Goal: Information Seeking & Learning: Learn about a topic

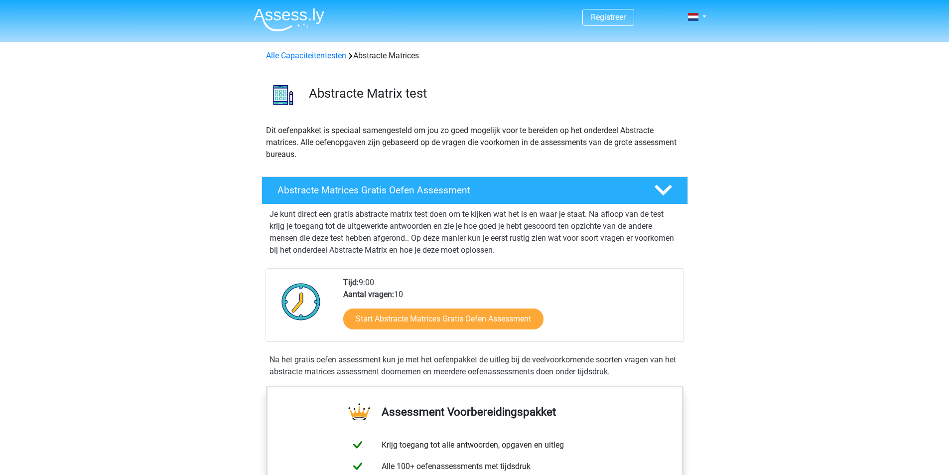
scroll to position [100, 0]
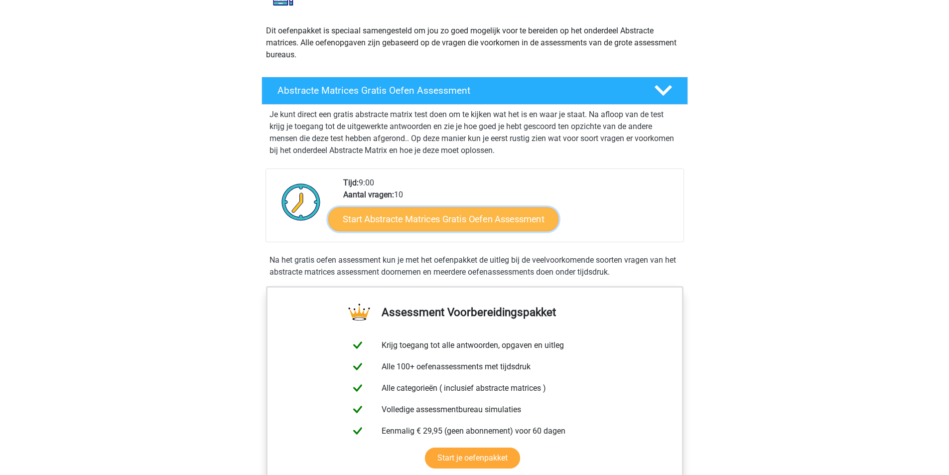
click at [440, 219] on link "Start Abstracte Matrices Gratis Oefen Assessment" at bounding box center [443, 219] width 230 height 24
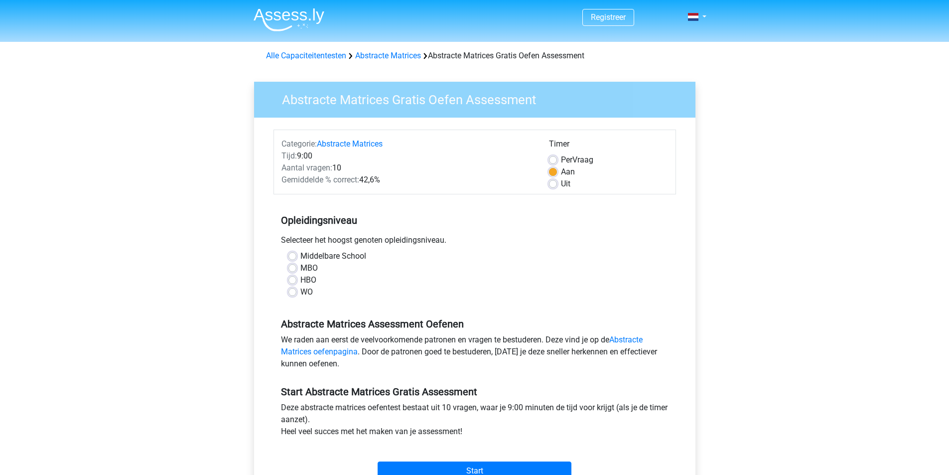
drag, startPoint x: 302, startPoint y: 288, endPoint x: 297, endPoint y: 291, distance: 6.2
click at [297, 291] on div "WO" at bounding box center [475, 292] width 373 height 12
click at [299, 285] on div "HBO" at bounding box center [475, 280] width 373 height 12
click at [300, 293] on label "WO" at bounding box center [306, 292] width 12 height 12
click at [293, 293] on input "WO" at bounding box center [293, 291] width 8 height 10
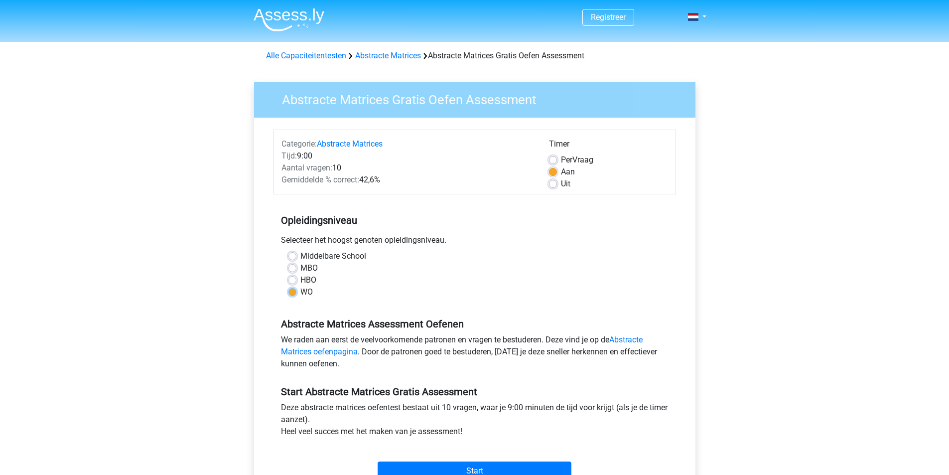
radio input "true"
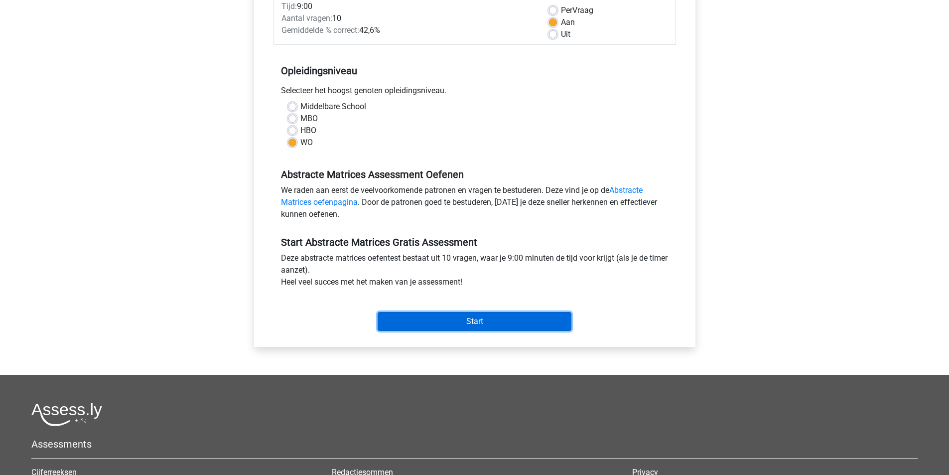
click at [481, 315] on input "Start" at bounding box center [475, 321] width 194 height 19
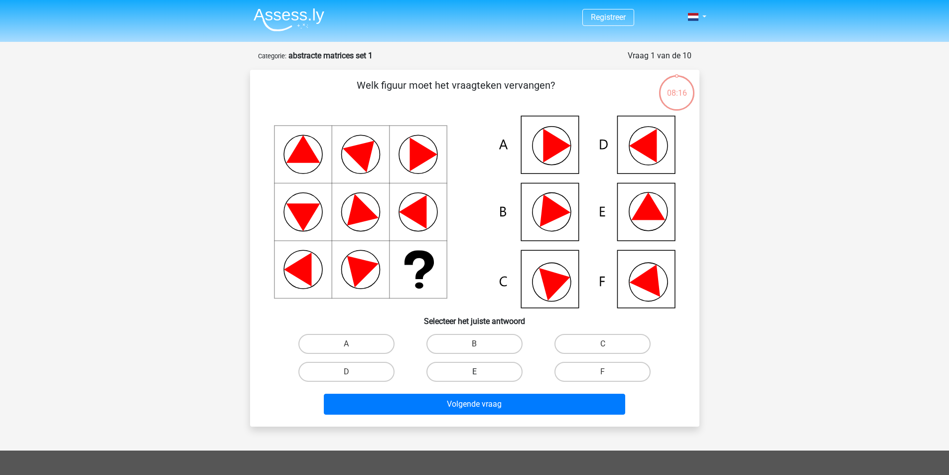
click at [509, 370] on label "E" at bounding box center [475, 372] width 96 height 20
click at [481, 372] on input "E" at bounding box center [477, 375] width 6 height 6
radio input "true"
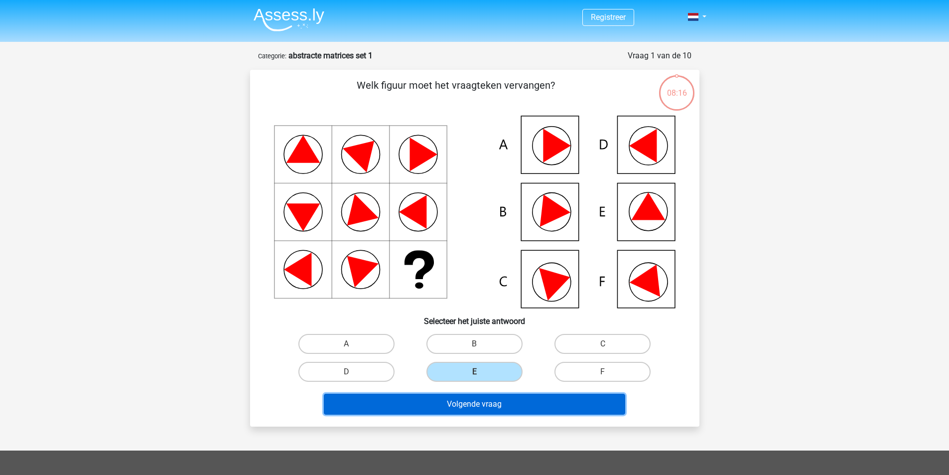
click at [497, 401] on button "Volgende vraag" at bounding box center [474, 404] width 301 height 21
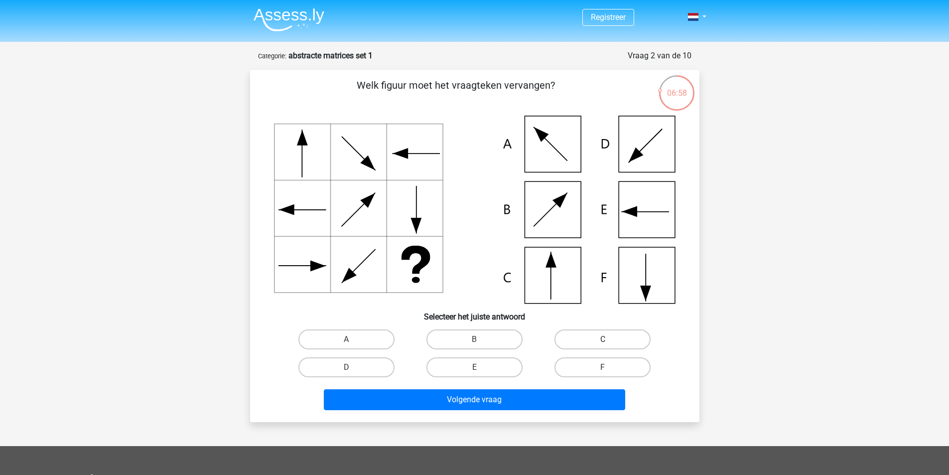
click at [591, 340] on label "C" at bounding box center [603, 339] width 96 height 20
click at [603, 340] on input "C" at bounding box center [606, 342] width 6 height 6
radio input "true"
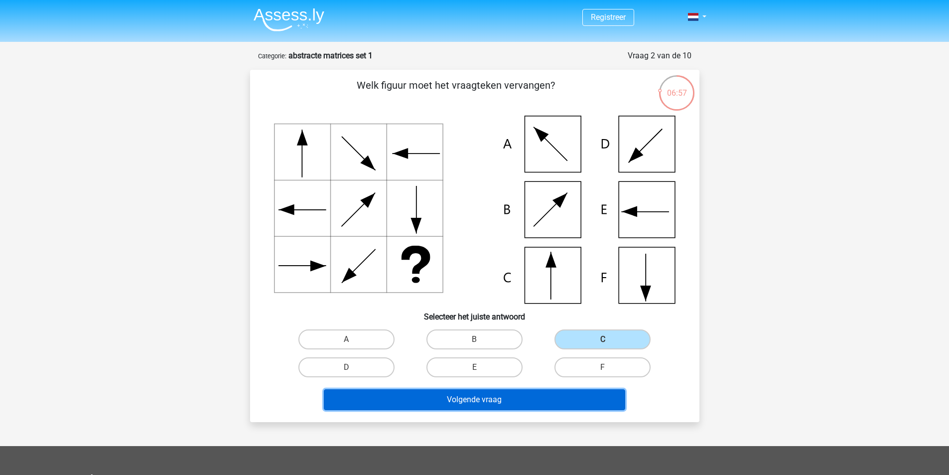
click at [501, 401] on button "Volgende vraag" at bounding box center [474, 399] width 301 height 21
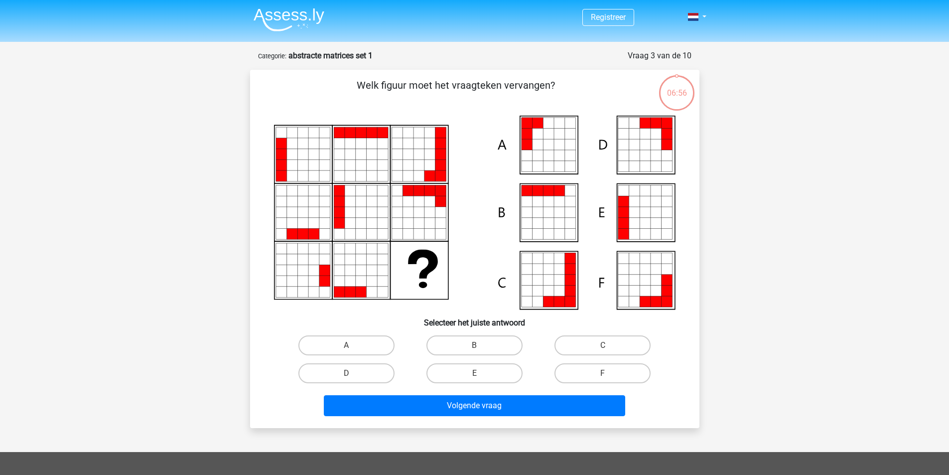
scroll to position [50, 0]
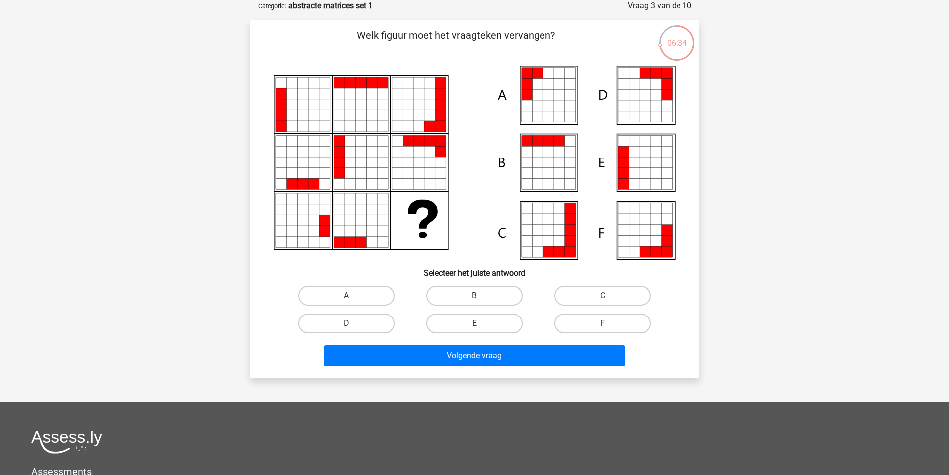
click at [562, 105] on icon at bounding box center [559, 105] width 11 height 11
drag, startPoint x: 349, startPoint y: 308, endPoint x: 365, endPoint y: 292, distance: 22.9
click at [350, 303] on div "A" at bounding box center [347, 296] width 128 height 28
click at [368, 292] on label "A" at bounding box center [346, 296] width 96 height 20
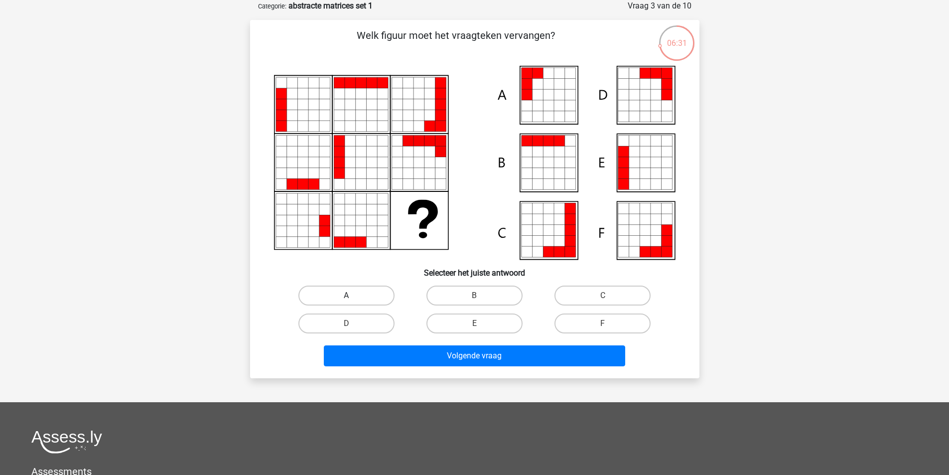
click at [353, 295] on input "A" at bounding box center [349, 298] width 6 height 6
radio input "true"
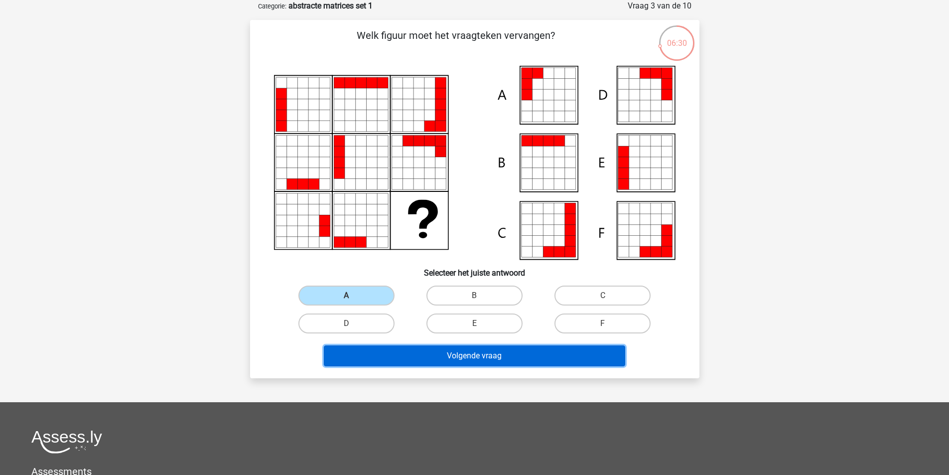
click at [488, 354] on button "Volgende vraag" at bounding box center [474, 355] width 301 height 21
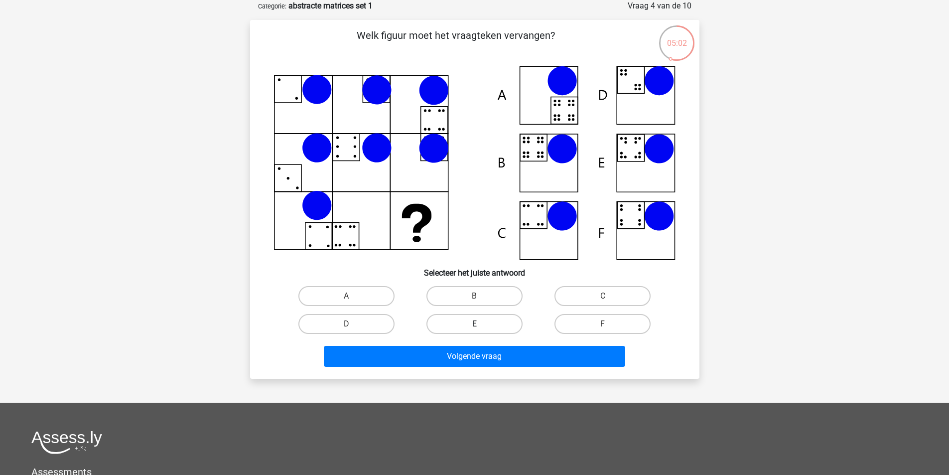
click at [456, 321] on label "E" at bounding box center [475, 324] width 96 height 20
click at [474, 324] on input "E" at bounding box center [477, 327] width 6 height 6
radio input "true"
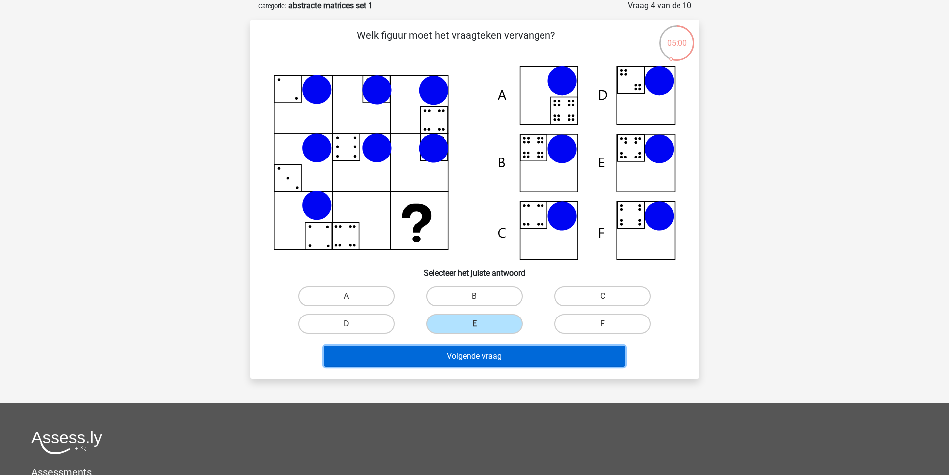
click at [456, 357] on button "Volgende vraag" at bounding box center [474, 356] width 301 height 21
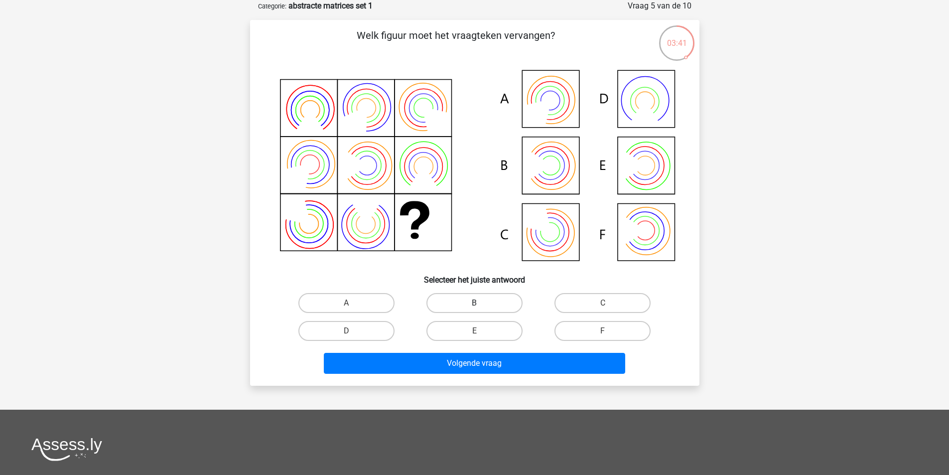
click at [502, 298] on label "B" at bounding box center [475, 303] width 96 height 20
click at [481, 303] on input "B" at bounding box center [477, 306] width 6 height 6
radio input "true"
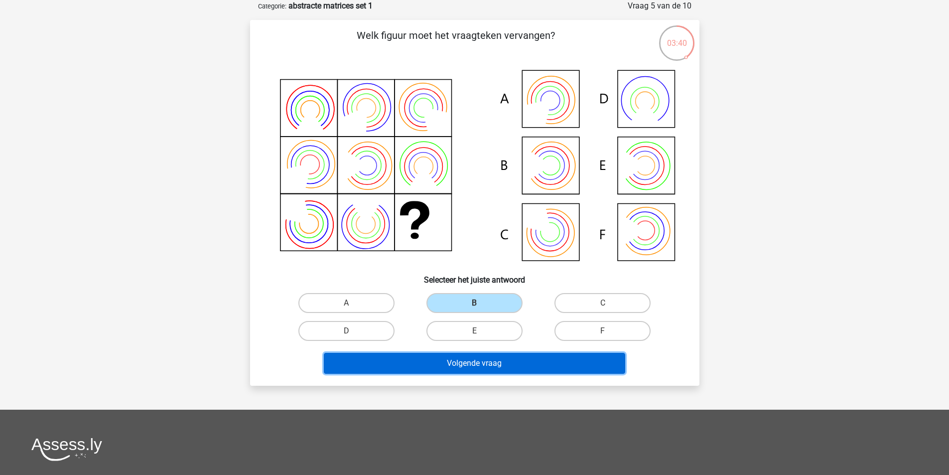
click at [528, 367] on button "Volgende vraag" at bounding box center [474, 363] width 301 height 21
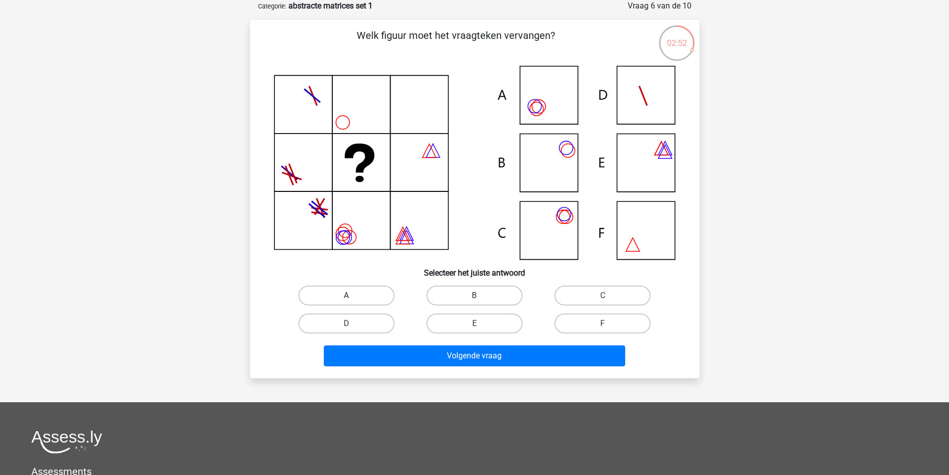
click at [371, 292] on label "A" at bounding box center [346, 296] width 96 height 20
click at [353, 295] on input "A" at bounding box center [349, 298] width 6 height 6
radio input "true"
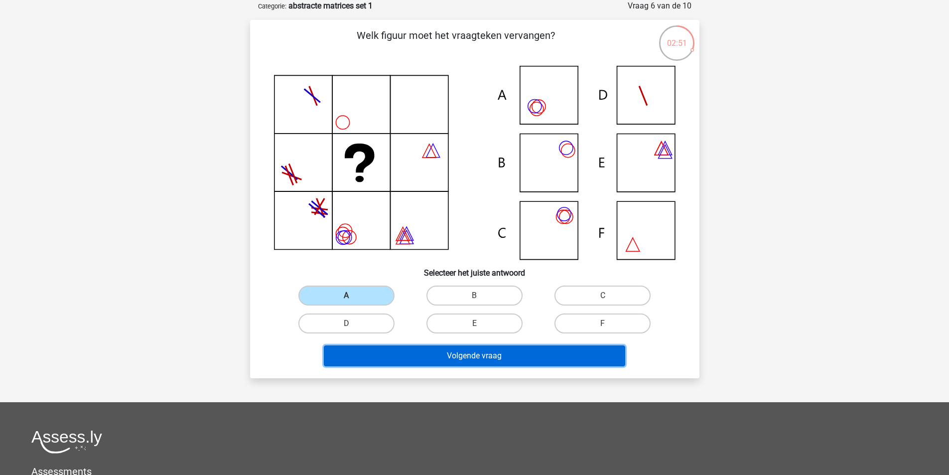
click at [440, 360] on button "Volgende vraag" at bounding box center [474, 355] width 301 height 21
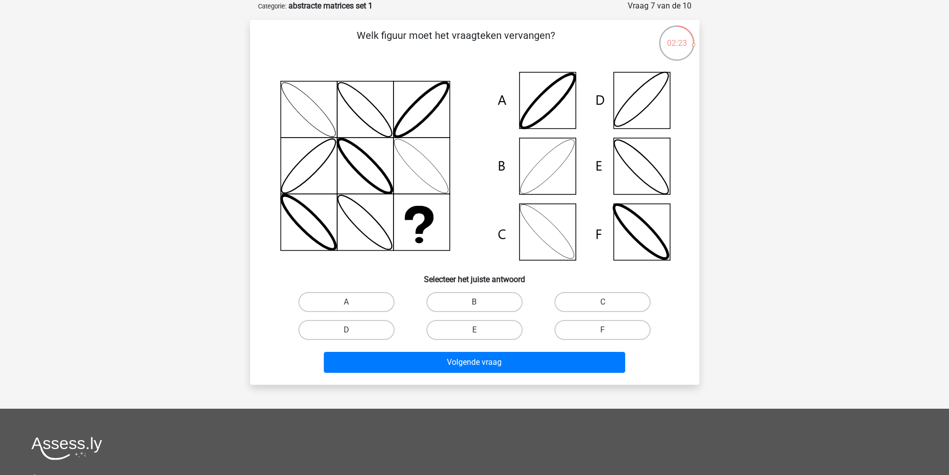
click at [480, 289] on div "B" at bounding box center [475, 302] width 128 height 28
click at [479, 305] on input "B" at bounding box center [477, 305] width 6 height 6
radio input "true"
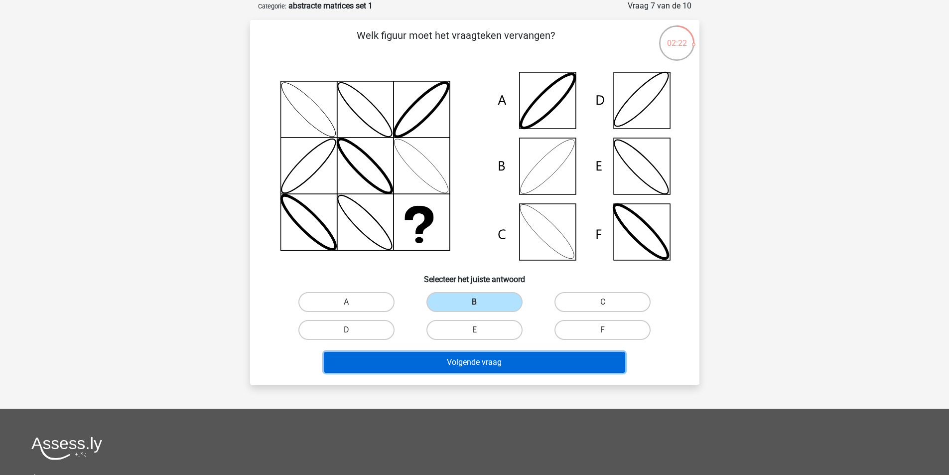
click at [503, 363] on button "Volgende vraag" at bounding box center [474, 362] width 301 height 21
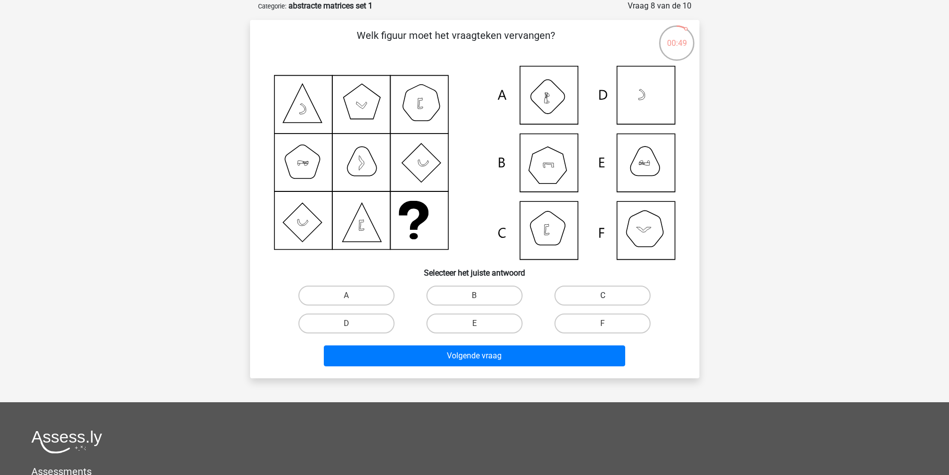
click at [639, 297] on label "C" at bounding box center [603, 296] width 96 height 20
click at [609, 297] on input "C" at bounding box center [606, 298] width 6 height 6
radio input "true"
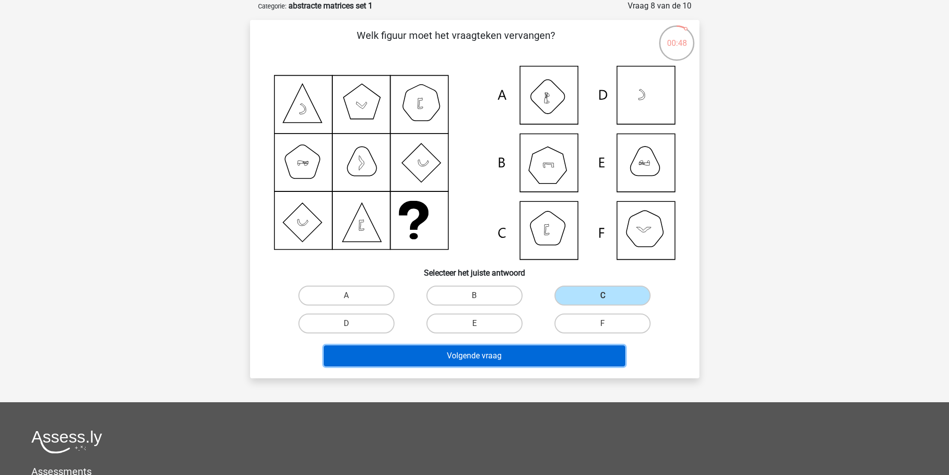
click at [556, 360] on button "Volgende vraag" at bounding box center [474, 355] width 301 height 21
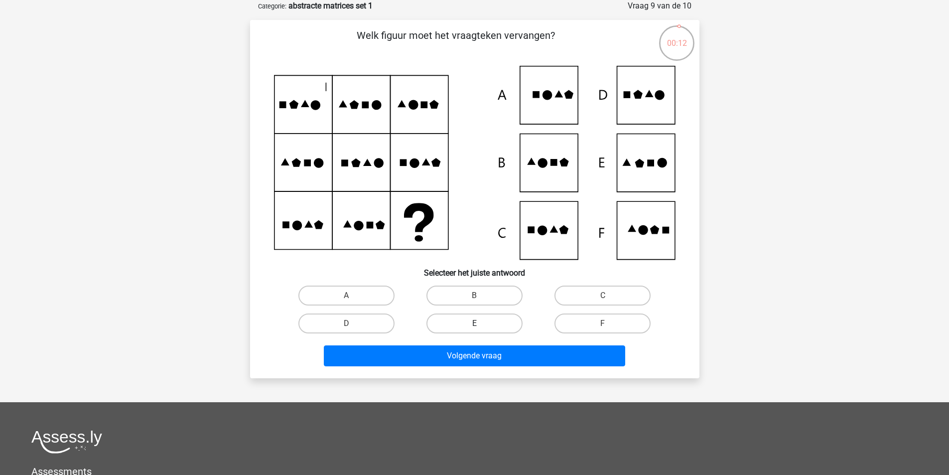
click at [498, 319] on label "E" at bounding box center [475, 323] width 96 height 20
click at [481, 323] on input "E" at bounding box center [477, 326] width 6 height 6
radio input "true"
click at [385, 320] on label "D" at bounding box center [346, 323] width 96 height 20
click at [353, 323] on input "D" at bounding box center [349, 326] width 6 height 6
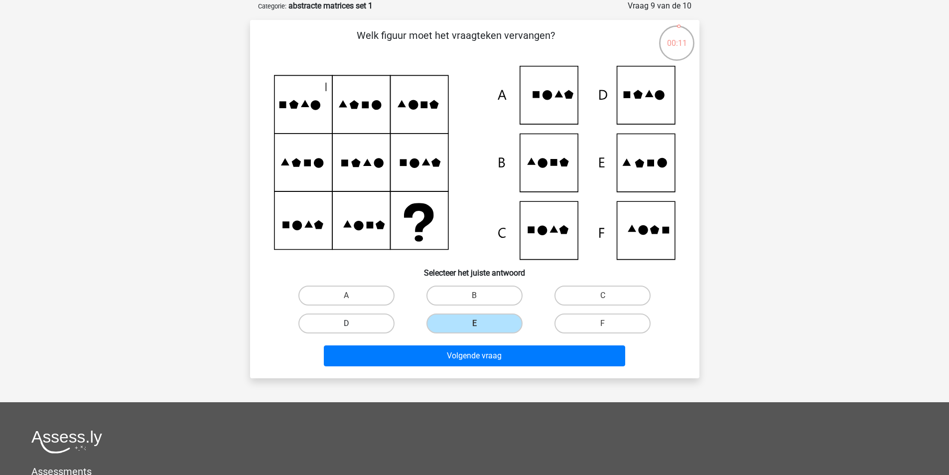
radio input "true"
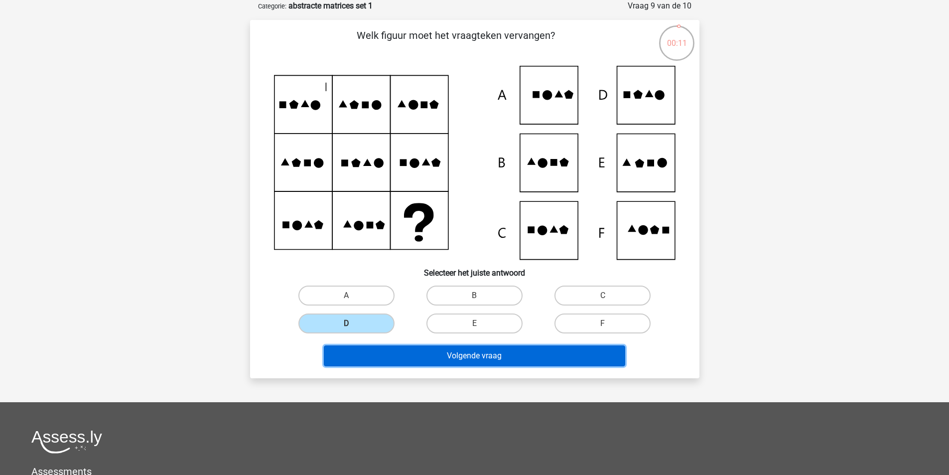
click at [430, 353] on button "Volgende vraag" at bounding box center [474, 355] width 301 height 21
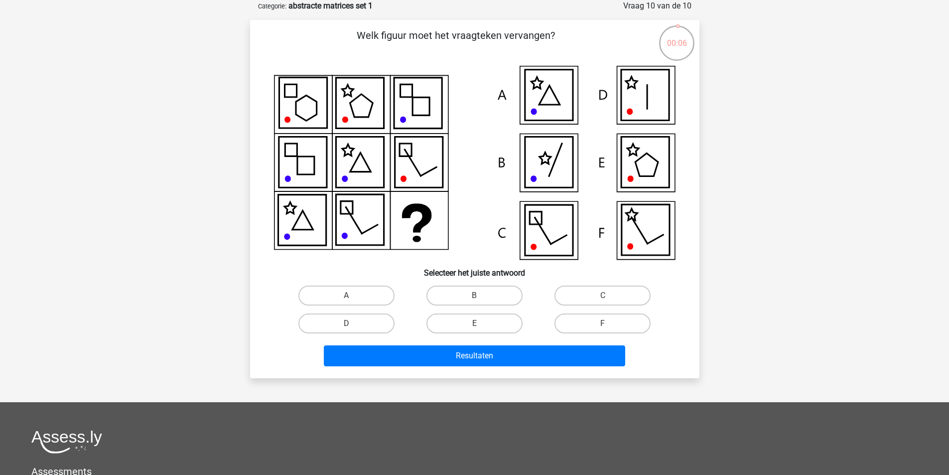
drag, startPoint x: 596, startPoint y: 293, endPoint x: 588, endPoint y: 306, distance: 15.5
click at [597, 293] on label "C" at bounding box center [603, 296] width 96 height 20
click at [603, 295] on input "C" at bounding box center [606, 298] width 6 height 6
radio input "true"
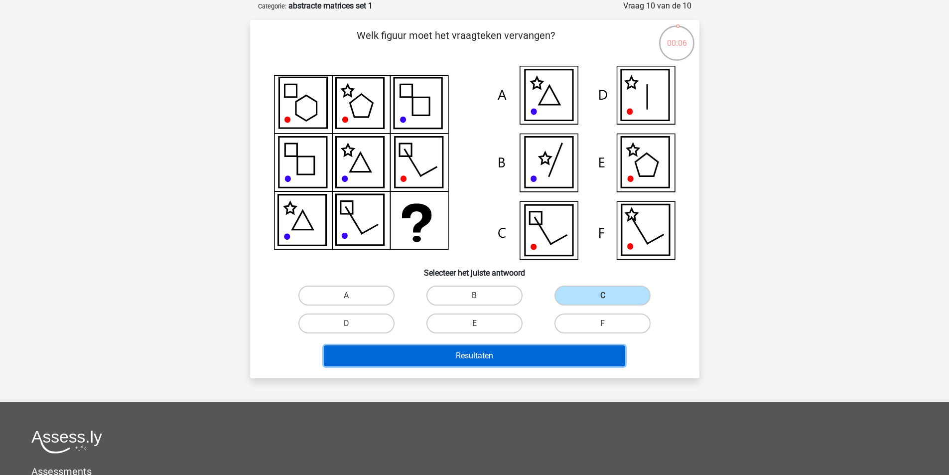
click at [548, 350] on button "Resultaten" at bounding box center [474, 355] width 301 height 21
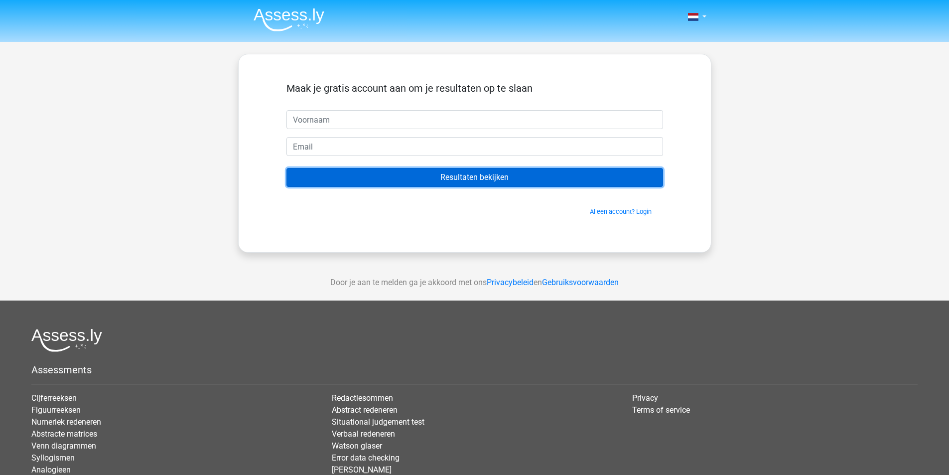
click at [468, 179] on input "Resultaten bekijken" at bounding box center [475, 177] width 377 height 19
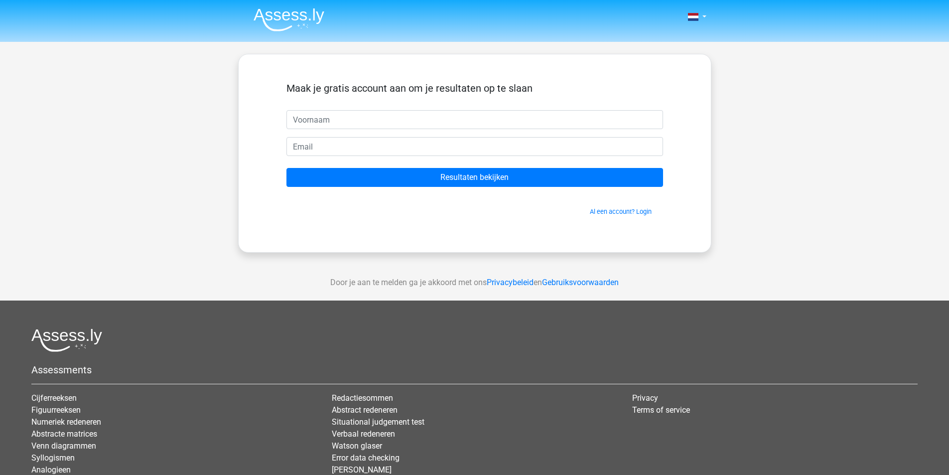
click at [474, 109] on div "Maak je gratis account aan om je resultaten op te slaan" at bounding box center [475, 96] width 377 height 28
click at [473, 110] on div "Maak je gratis account aan om je resultaten op te slaan" at bounding box center [475, 96] width 377 height 28
click at [473, 132] on form "Maak je gratis account aan om je resultaten op te slaan Resultaten bekijken Al …" at bounding box center [475, 149] width 377 height 134
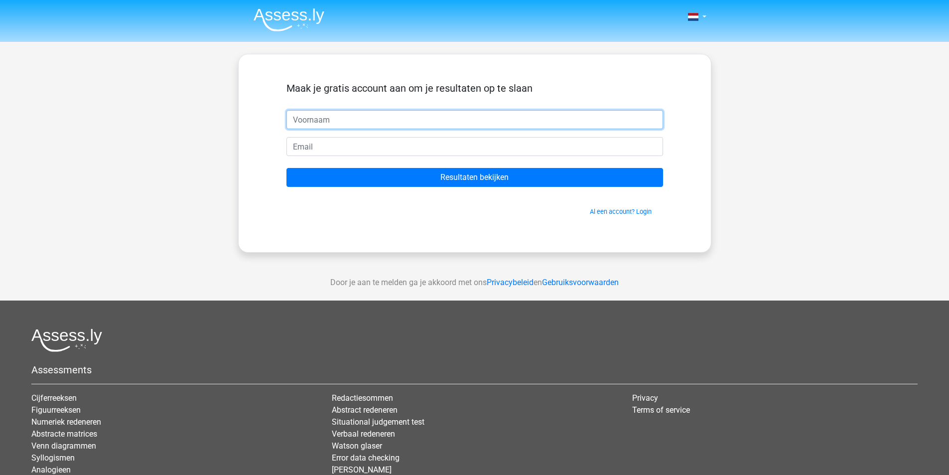
click at [475, 127] on input "text" at bounding box center [475, 119] width 377 height 19
type input "carolina"
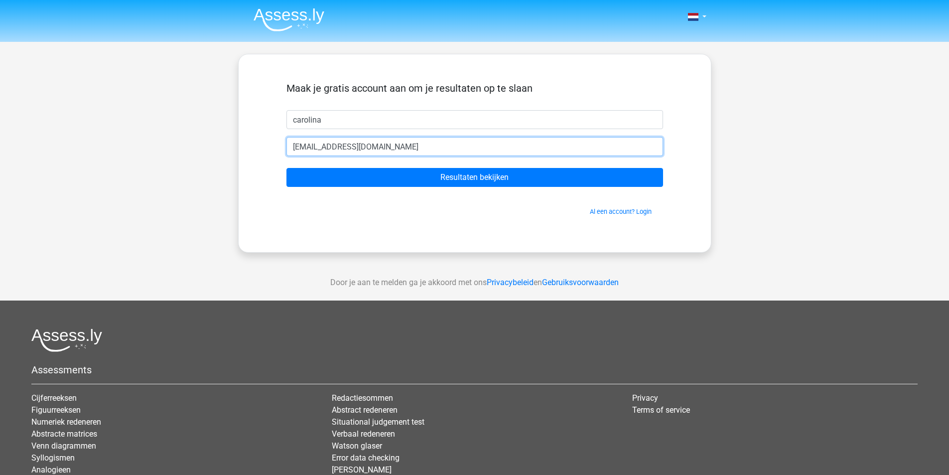
type input "rosewijn@gmail.com"
click at [287, 168] on input "Resultaten bekijken" at bounding box center [475, 177] width 377 height 19
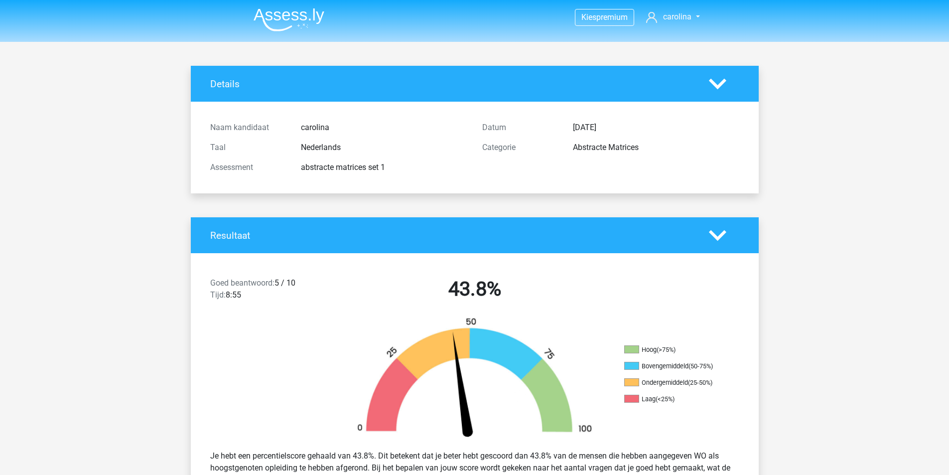
scroll to position [50, 0]
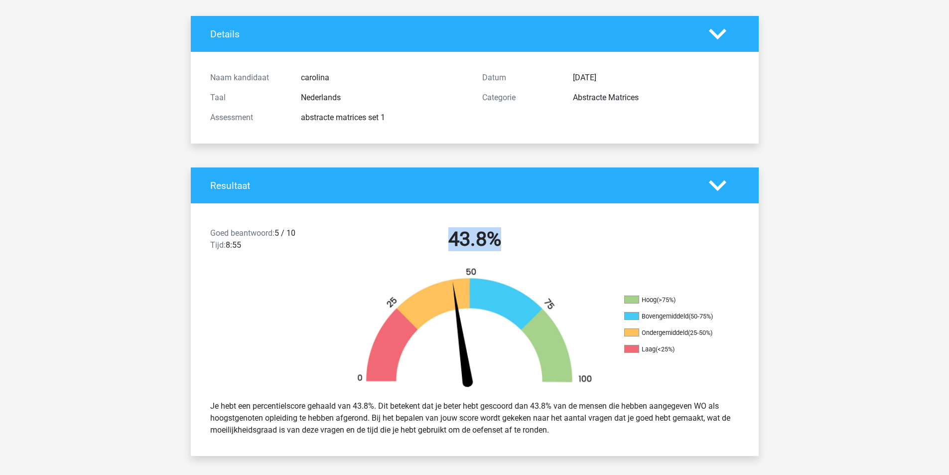
drag, startPoint x: 417, startPoint y: 234, endPoint x: 518, endPoint y: 239, distance: 100.8
click at [518, 239] on h2 "43.8%" at bounding box center [474, 239] width 257 height 24
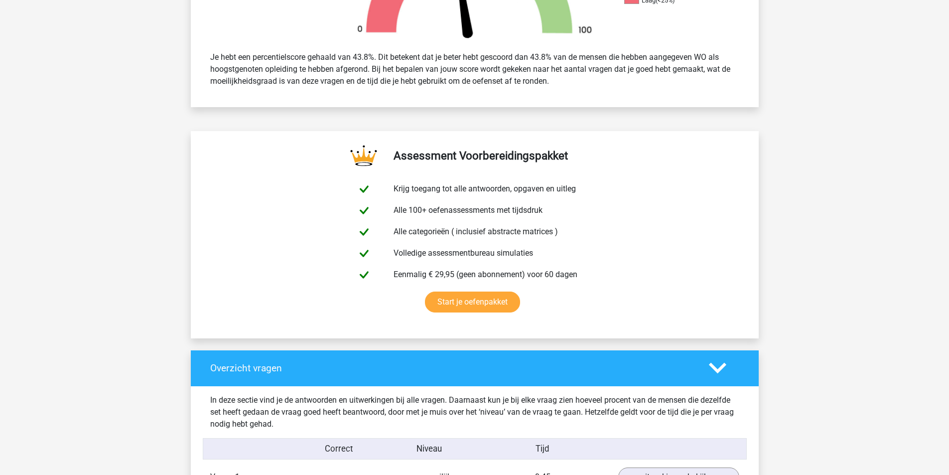
scroll to position [698, 0]
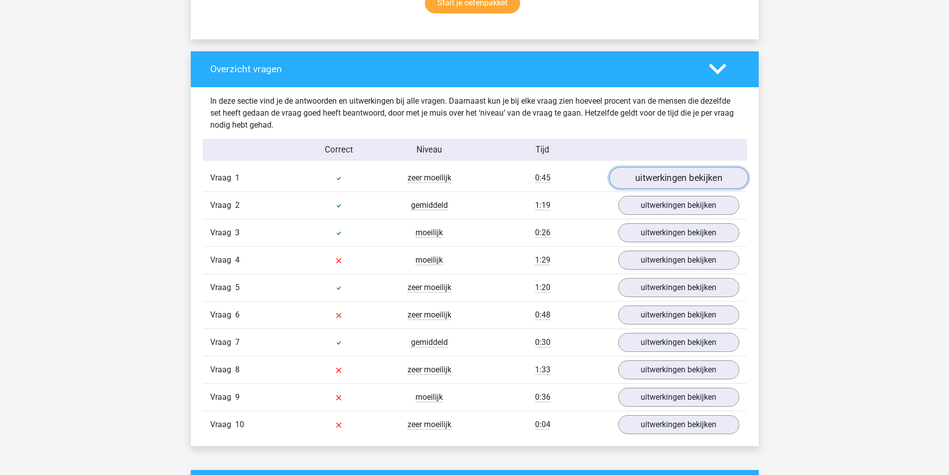
click at [654, 185] on link "uitwerkingen bekijken" at bounding box center [678, 178] width 139 height 22
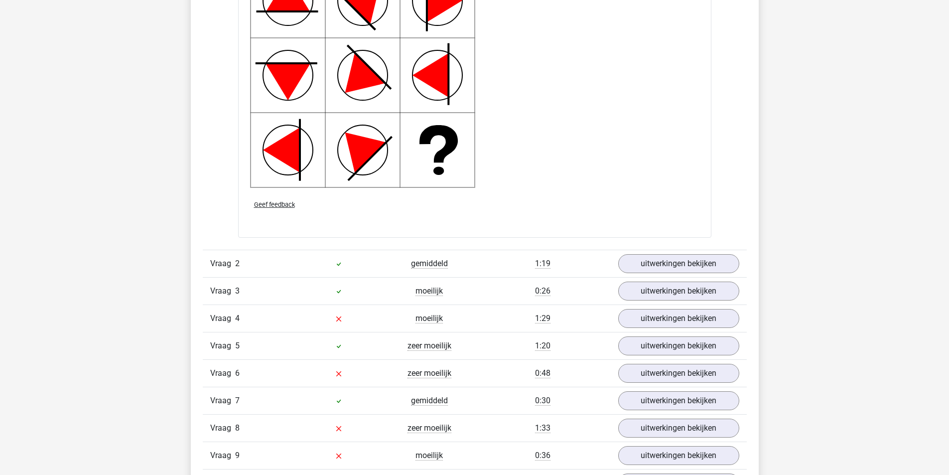
scroll to position [1445, 0]
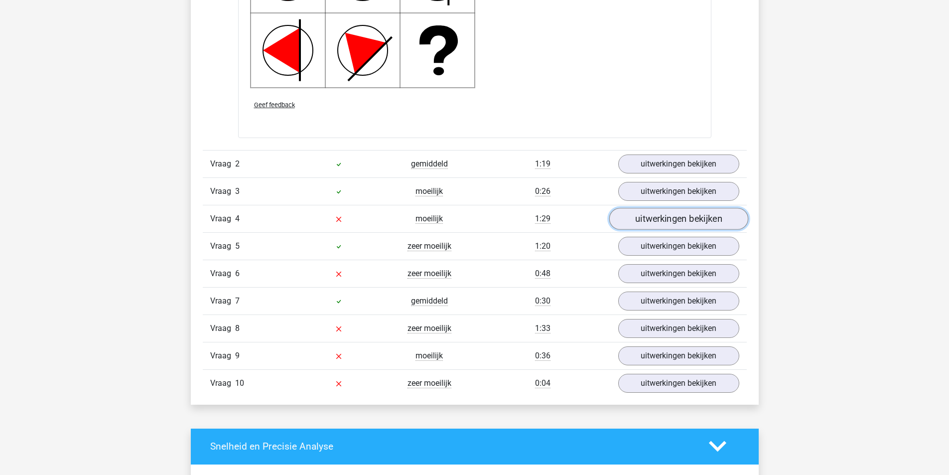
click at [638, 224] on link "uitwerkingen bekijken" at bounding box center [678, 219] width 139 height 22
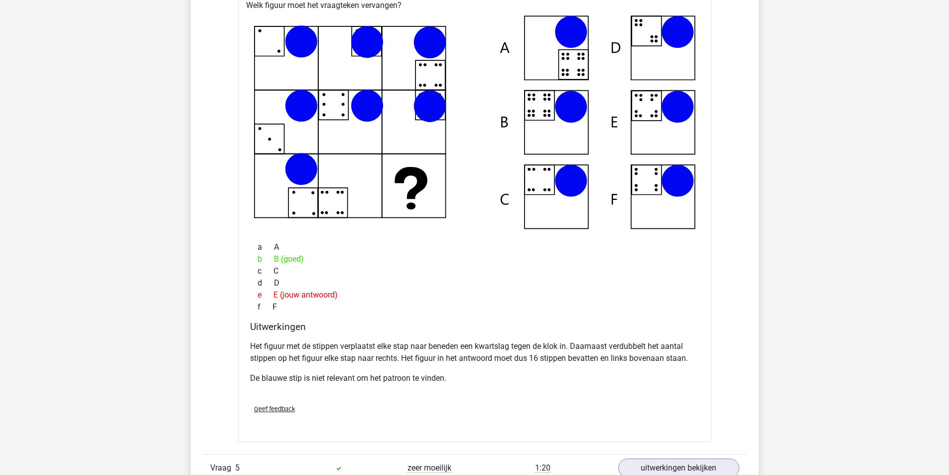
scroll to position [1993, 0]
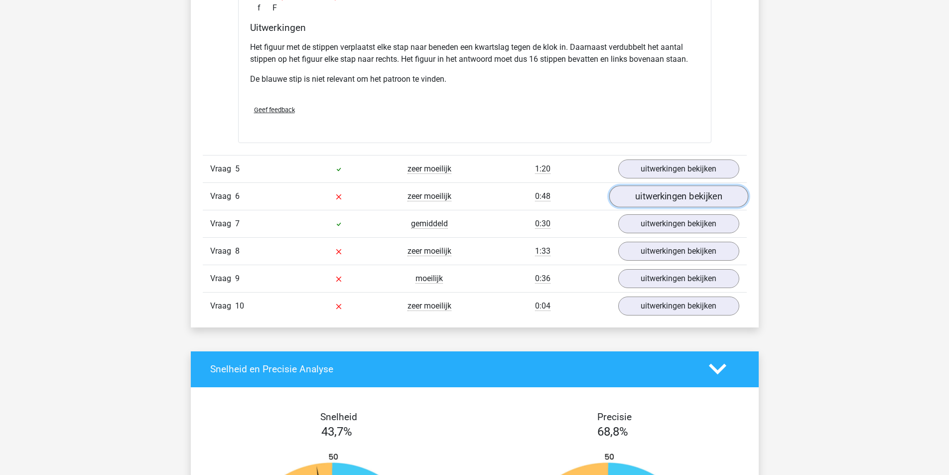
click at [688, 202] on link "uitwerkingen bekijken" at bounding box center [678, 196] width 139 height 22
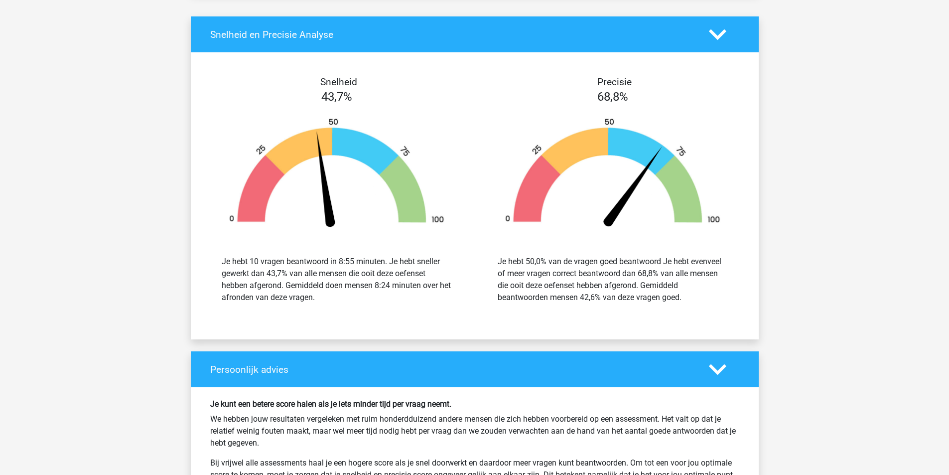
scroll to position [2641, 0]
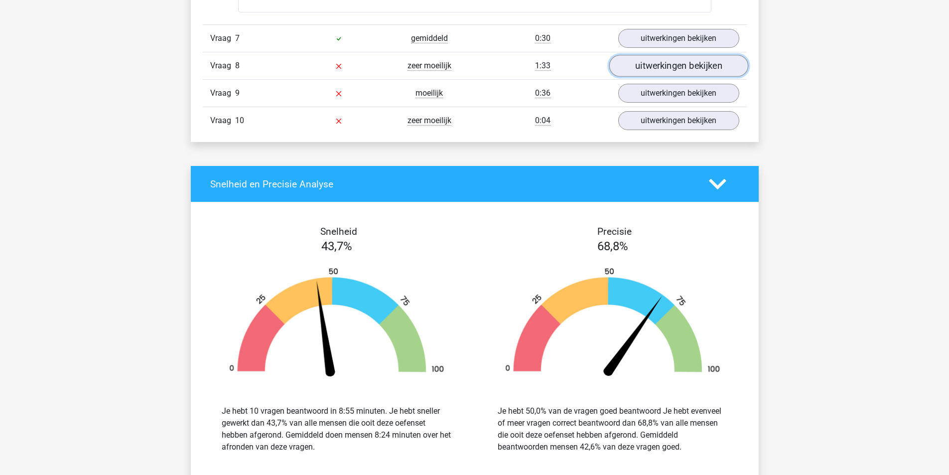
click at [639, 69] on link "uitwerkingen bekijken" at bounding box center [678, 66] width 139 height 22
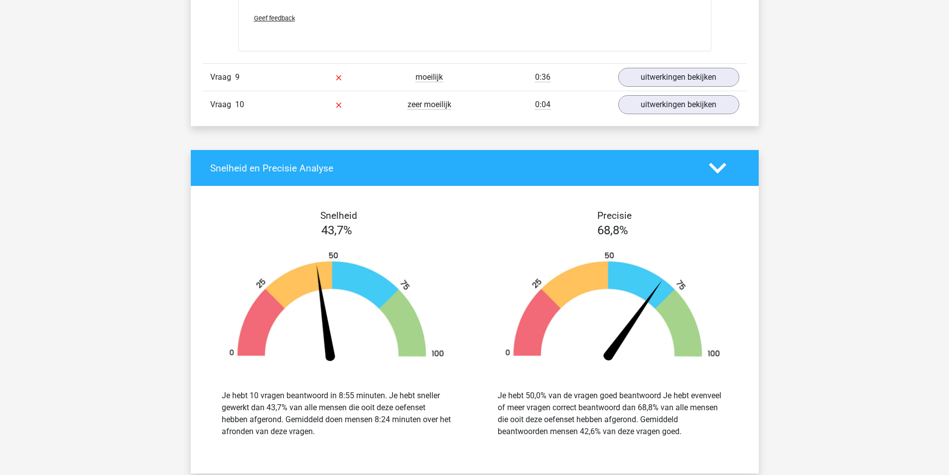
scroll to position [3040, 0]
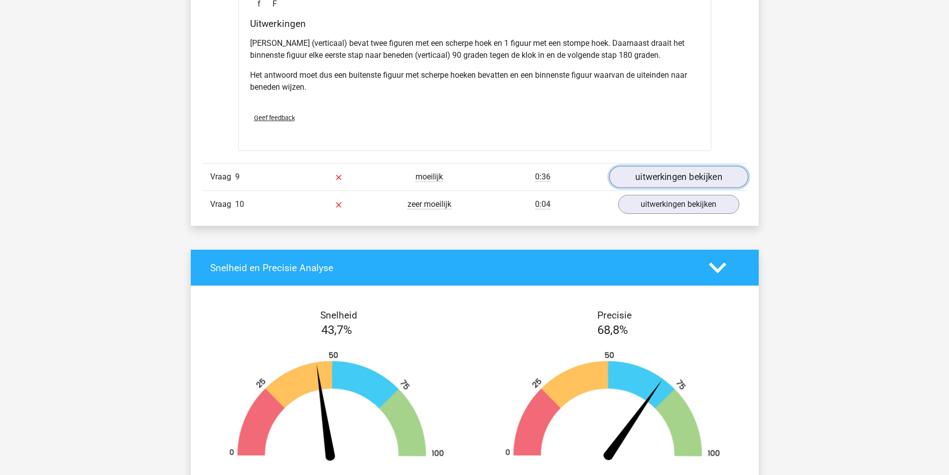
click at [676, 177] on link "uitwerkingen bekijken" at bounding box center [678, 177] width 139 height 22
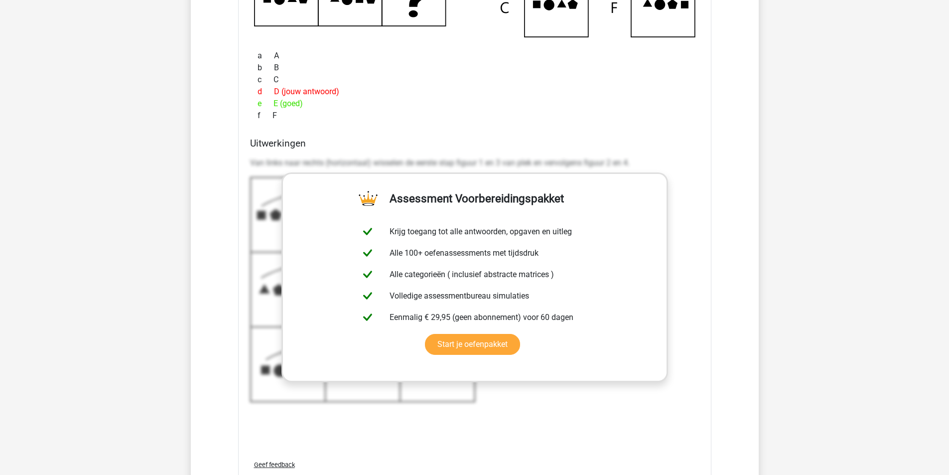
scroll to position [3388, 0]
